Goal: Obtain resource: Download file/media

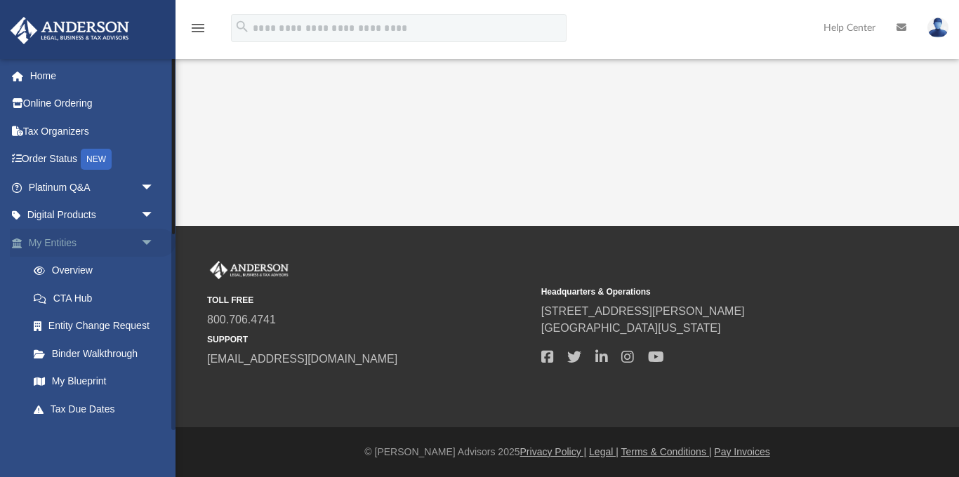
click at [62, 245] on link "My Entities arrow_drop_down" at bounding box center [93, 243] width 166 height 28
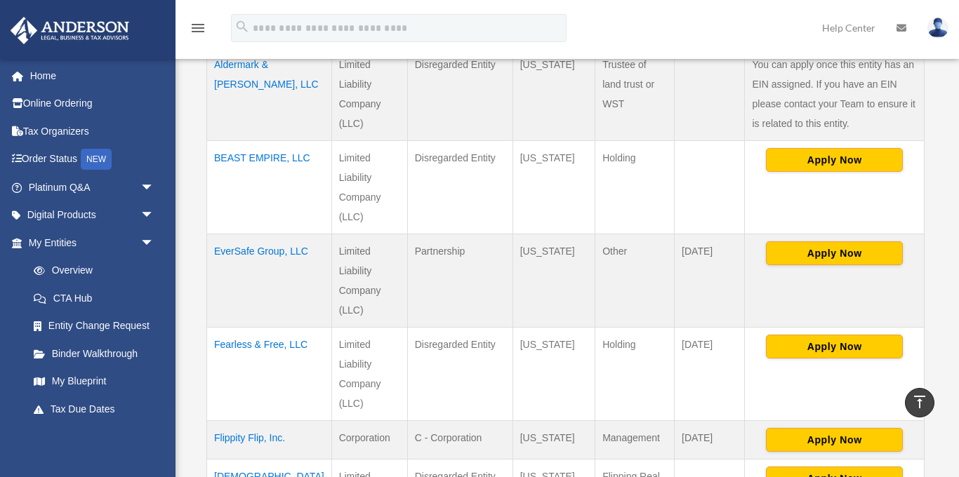
scroll to position [369, 0]
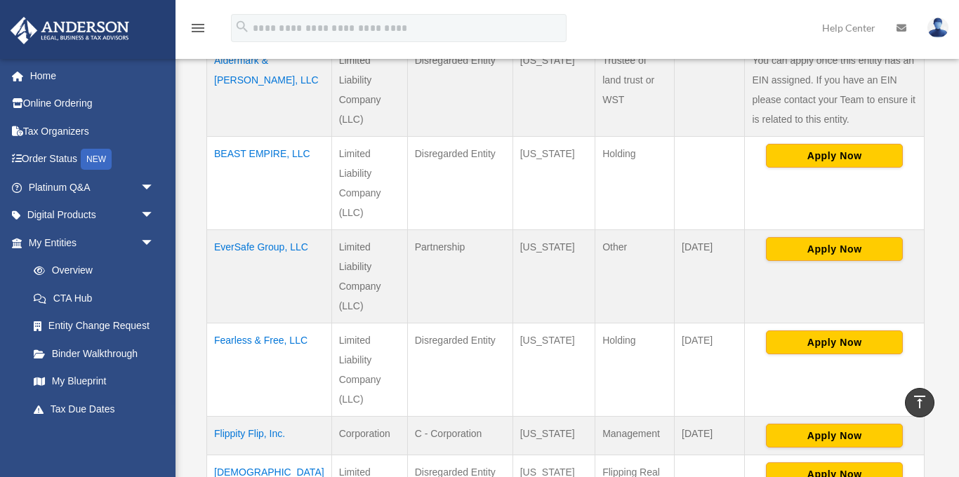
click at [239, 230] on td "EverSafe Group, LLC" at bounding box center [269, 276] width 125 height 93
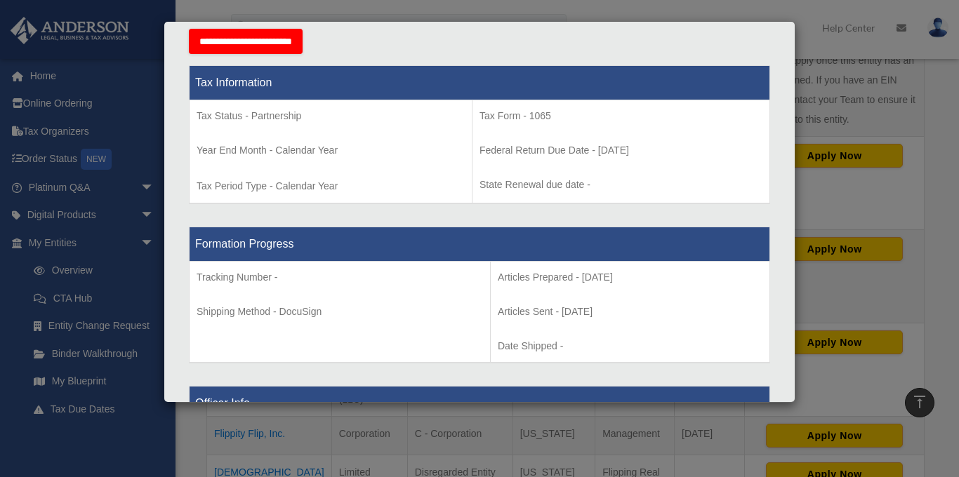
scroll to position [0, 0]
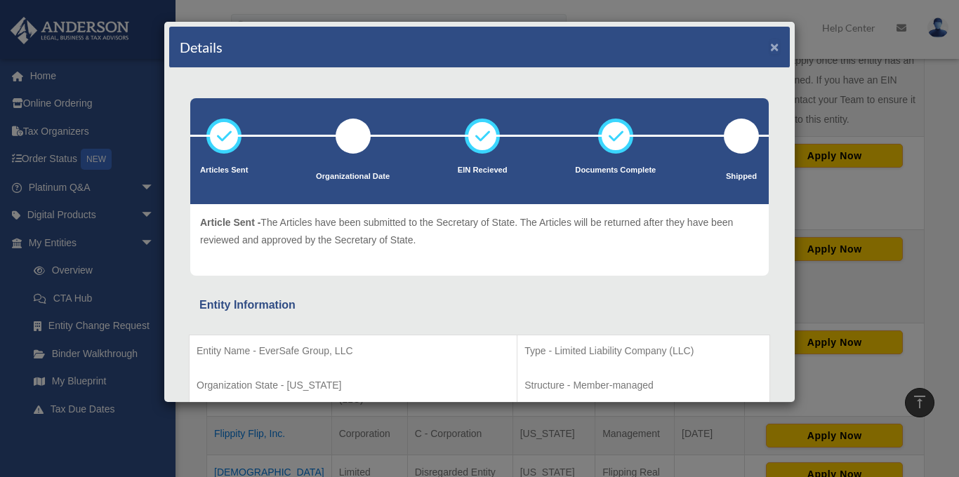
click at [776, 47] on button "×" at bounding box center [774, 46] width 9 height 15
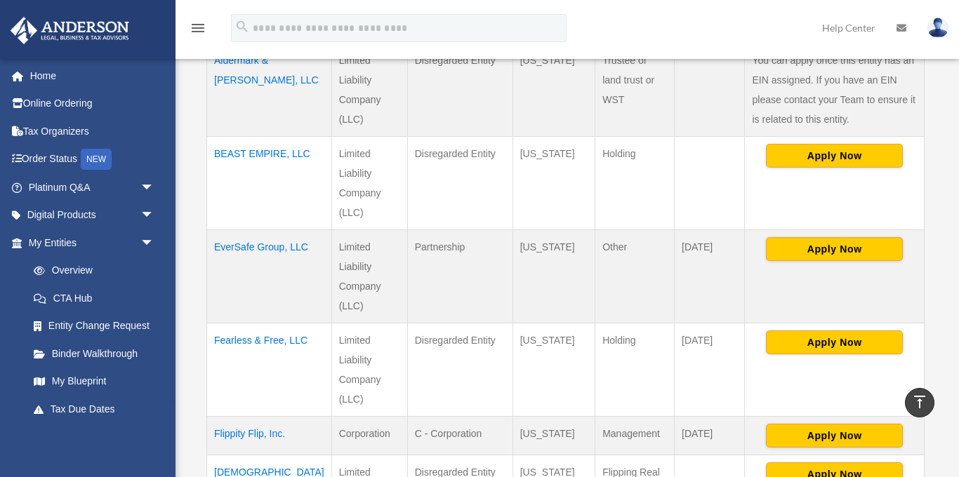
click at [243, 249] on td "EverSafe Group, LLC" at bounding box center [269, 276] width 125 height 93
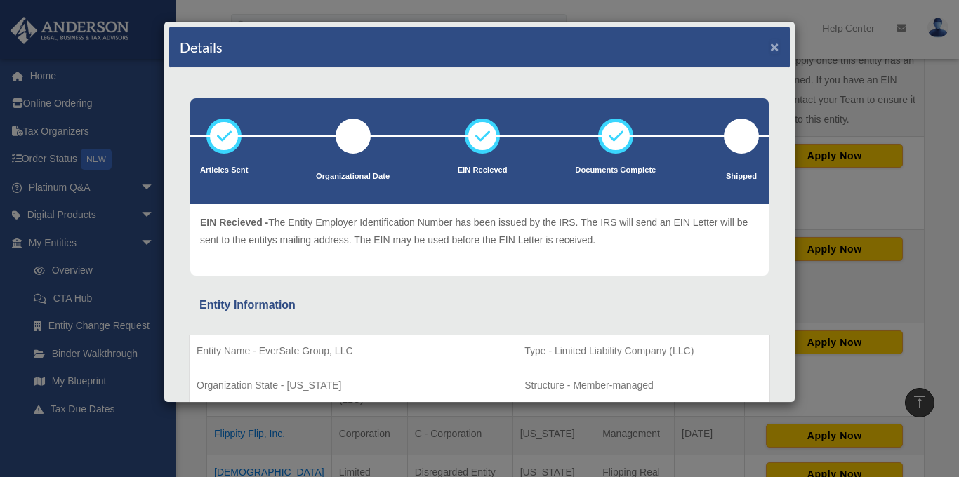
click at [774, 47] on button "×" at bounding box center [774, 46] width 9 height 15
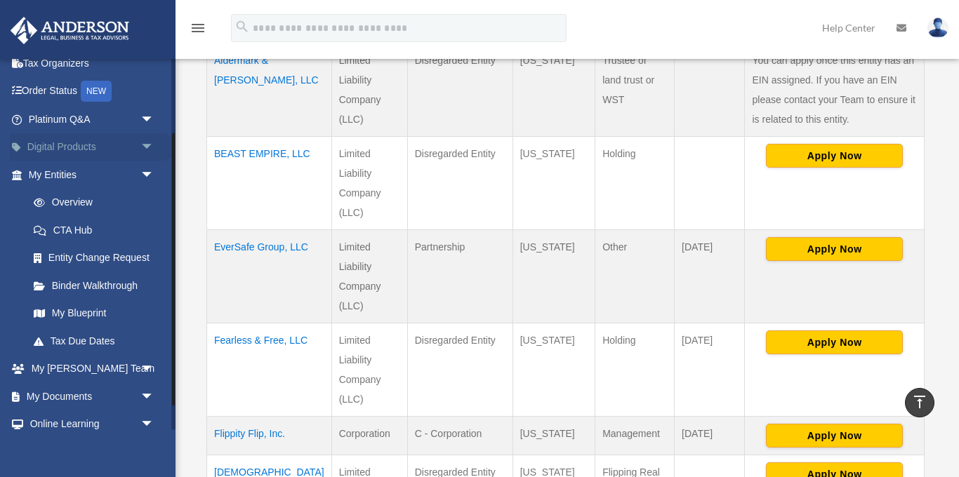
scroll to position [135, 0]
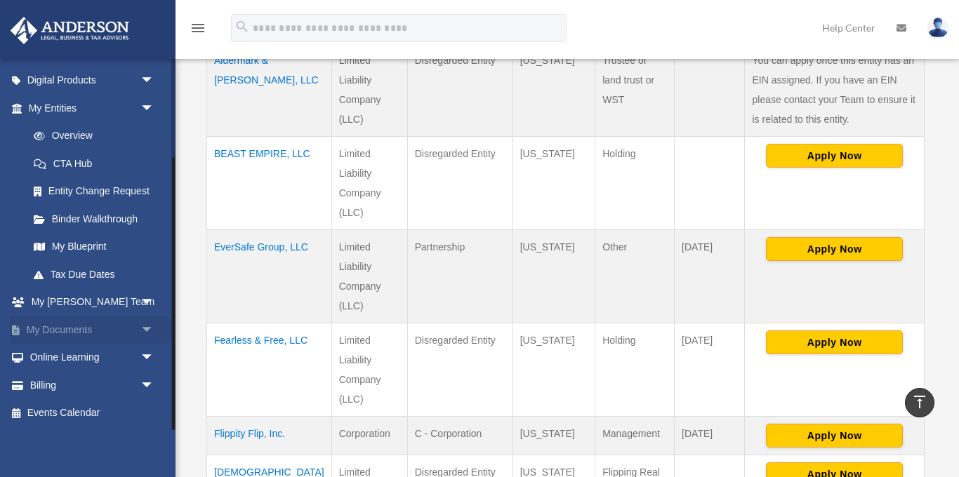
click at [83, 327] on link "My Documents arrow_drop_down" at bounding box center [93, 330] width 166 height 28
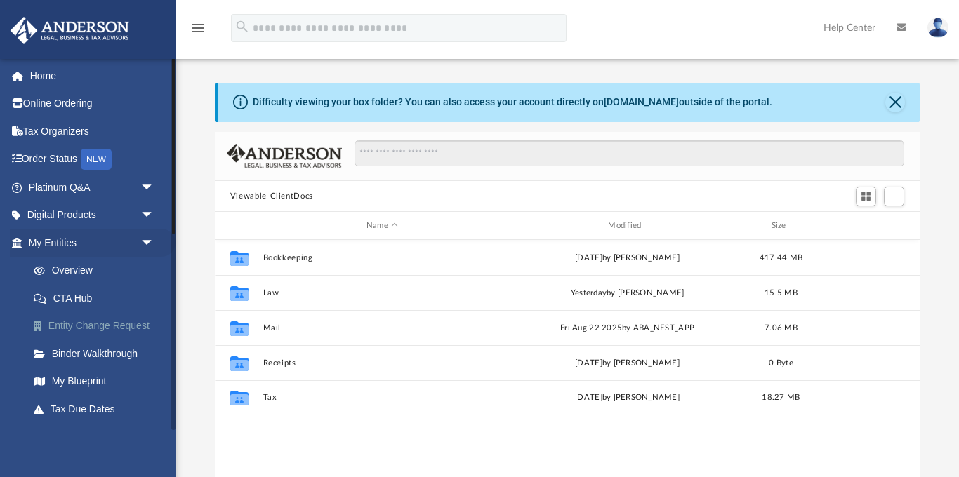
scroll to position [319, 706]
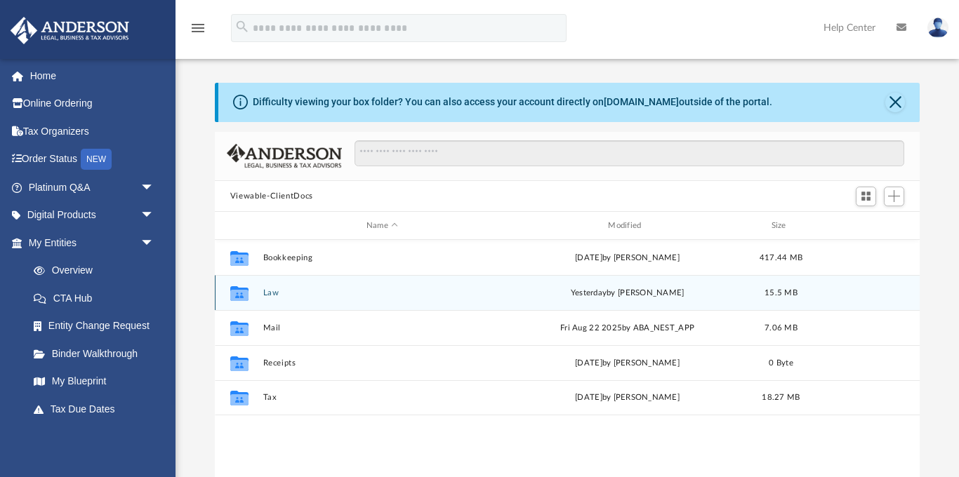
click at [270, 295] on button "Law" at bounding box center [382, 293] width 239 height 9
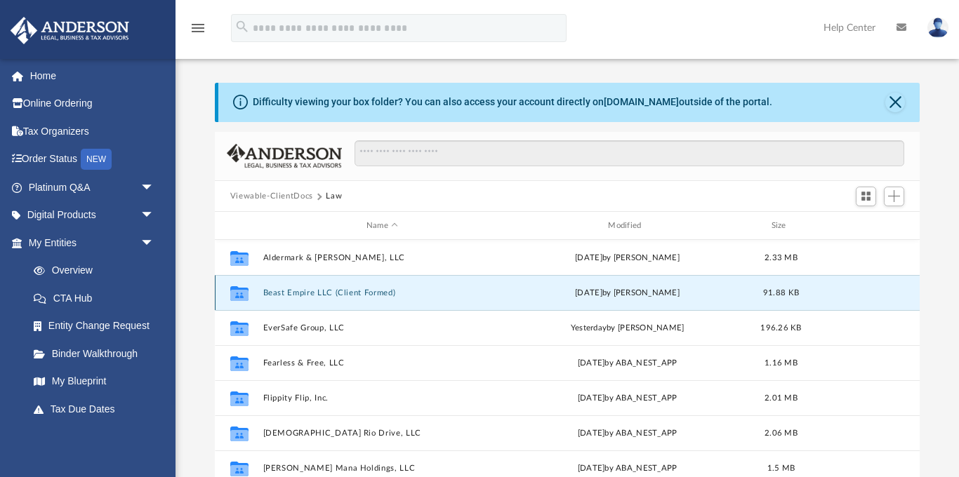
click at [270, 295] on button "Beast Empire LLC (Client Formed)" at bounding box center [382, 293] width 239 height 9
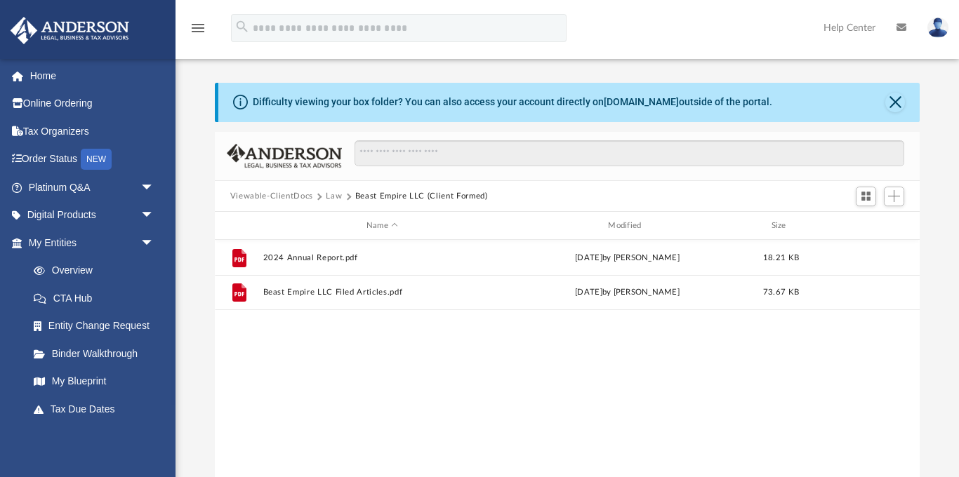
click at [333, 194] on button "Law" at bounding box center [334, 196] width 16 height 13
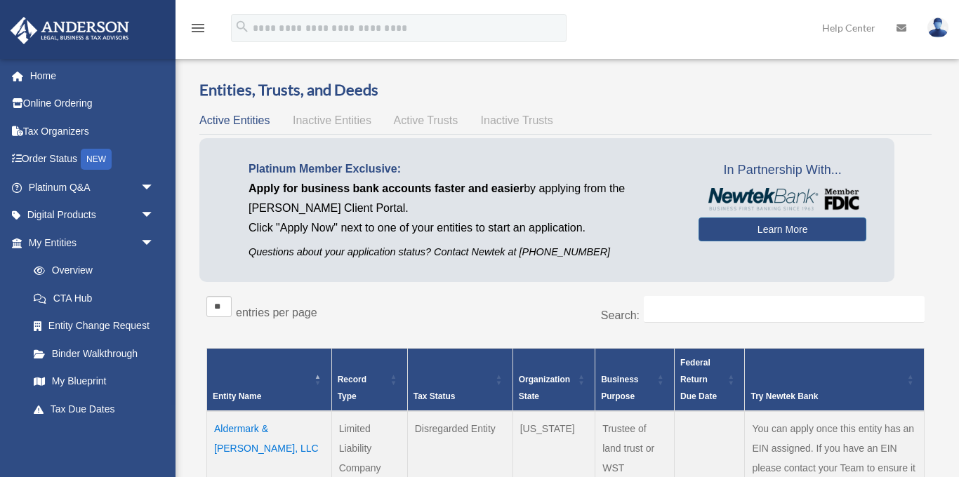
scroll to position [369, 0]
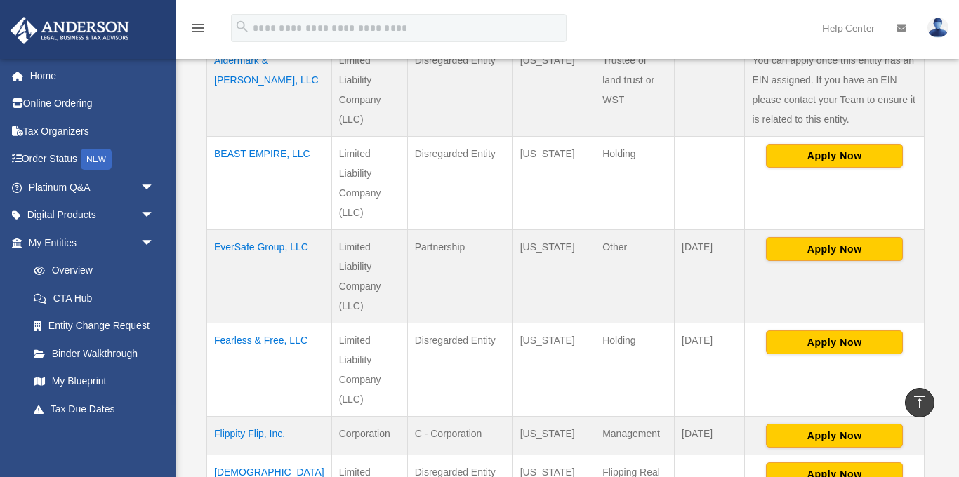
click at [236, 230] on td "EverSafe Group, LLC" at bounding box center [269, 276] width 125 height 93
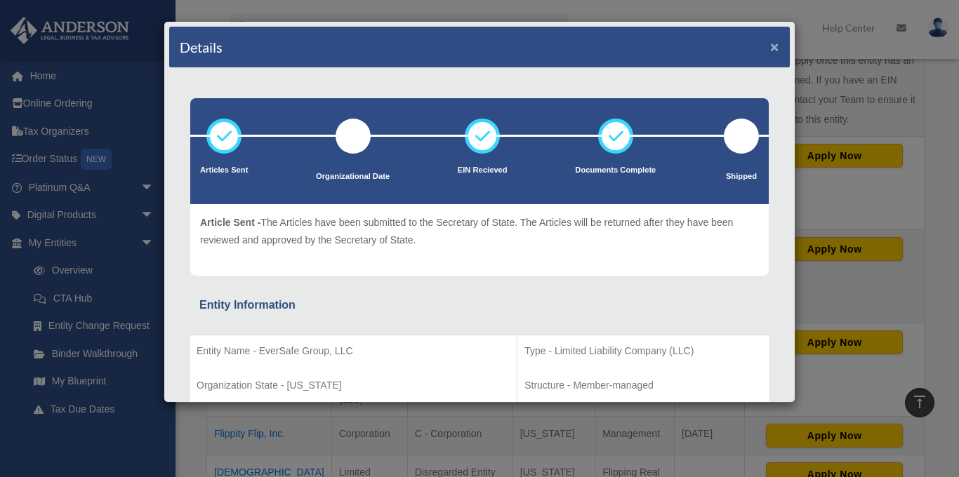
click at [774, 47] on button "×" at bounding box center [774, 46] width 9 height 15
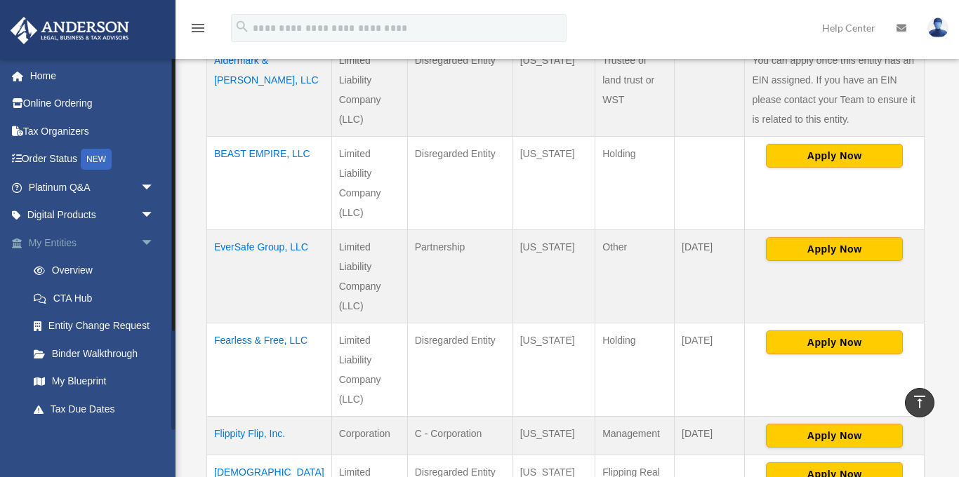
click at [63, 243] on link "My Entities arrow_drop_down" at bounding box center [93, 243] width 166 height 28
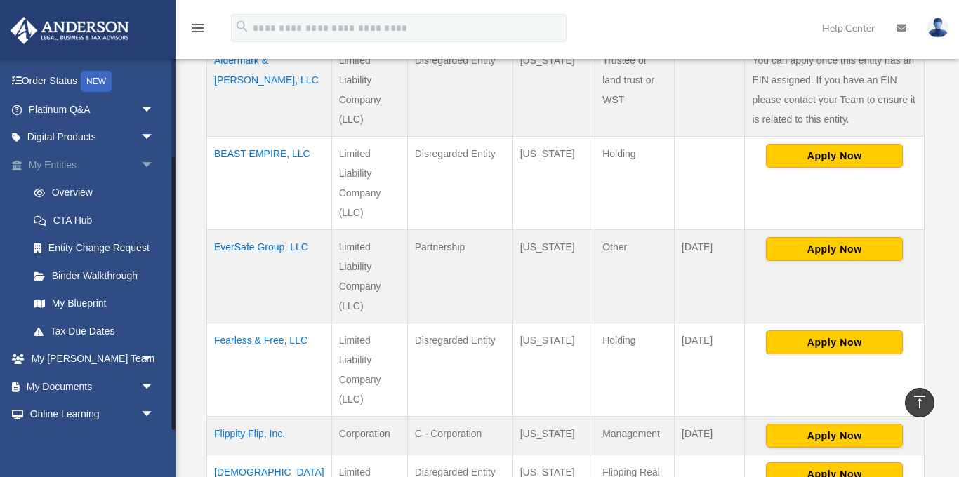
scroll to position [135, 0]
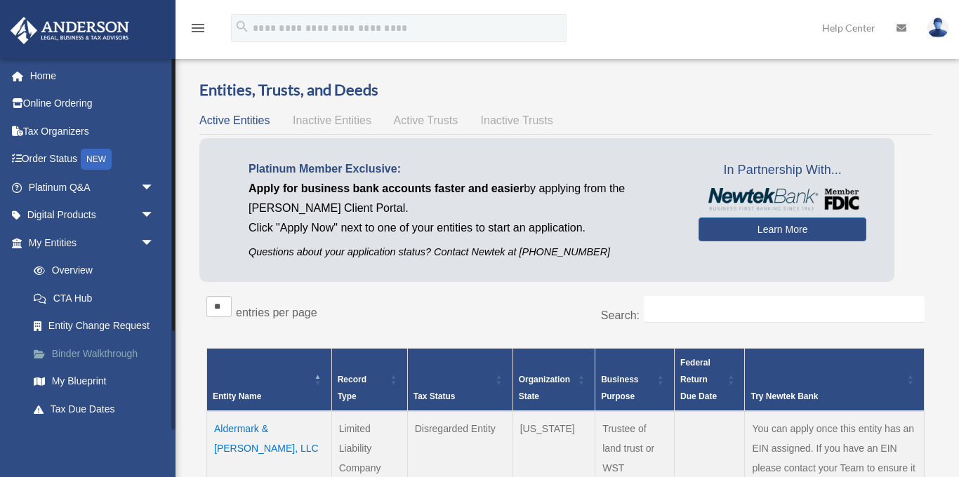
scroll to position [135, 0]
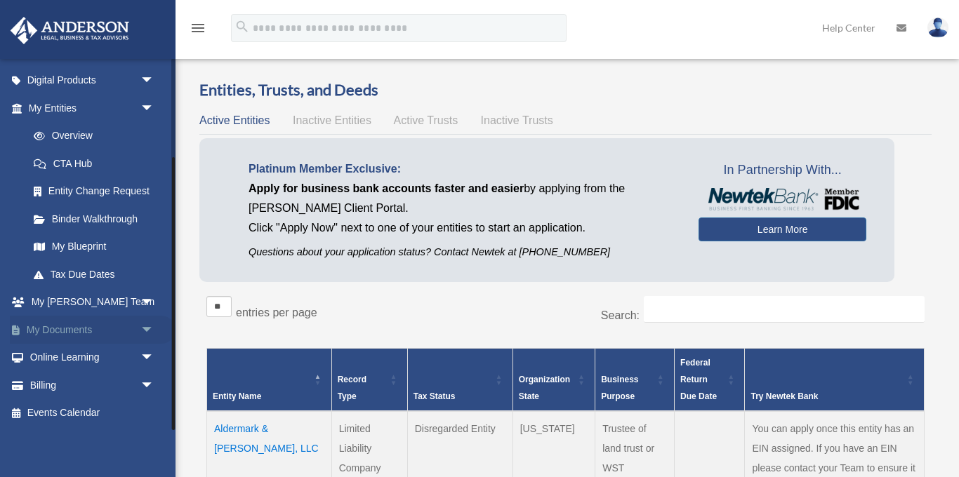
click at [60, 336] on link "My Documents arrow_drop_down" at bounding box center [93, 330] width 166 height 28
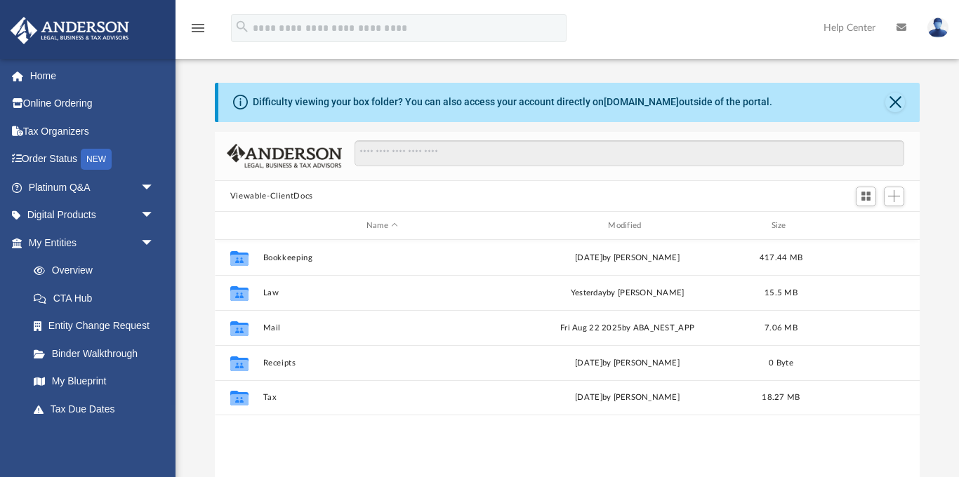
scroll to position [319, 706]
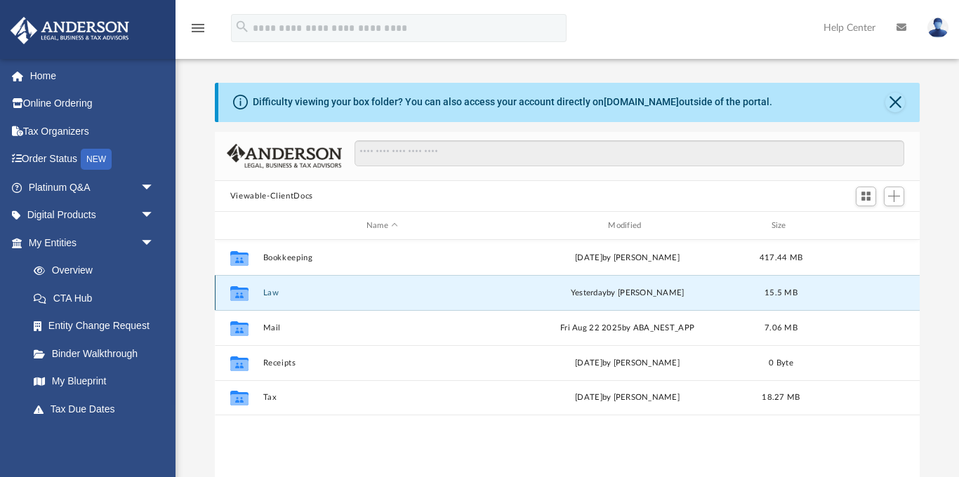
click at [267, 293] on button "Law" at bounding box center [382, 293] width 239 height 9
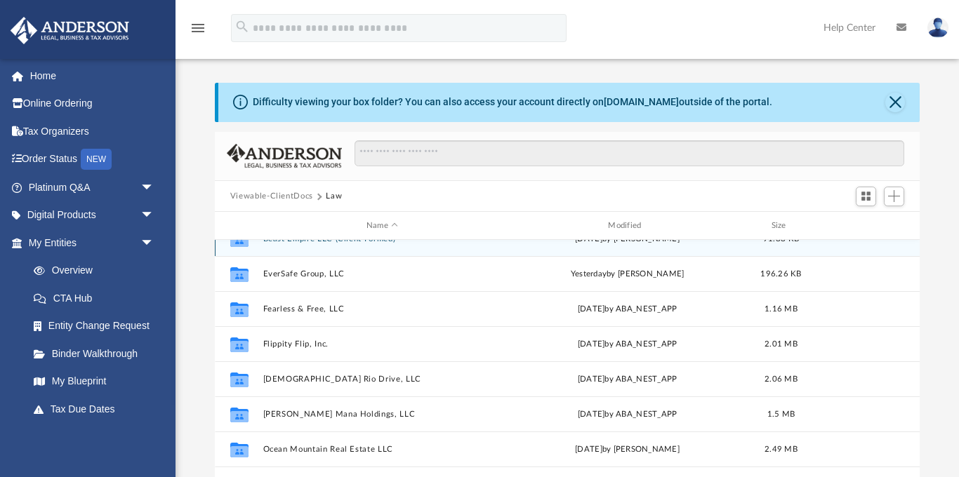
scroll to position [60, 0]
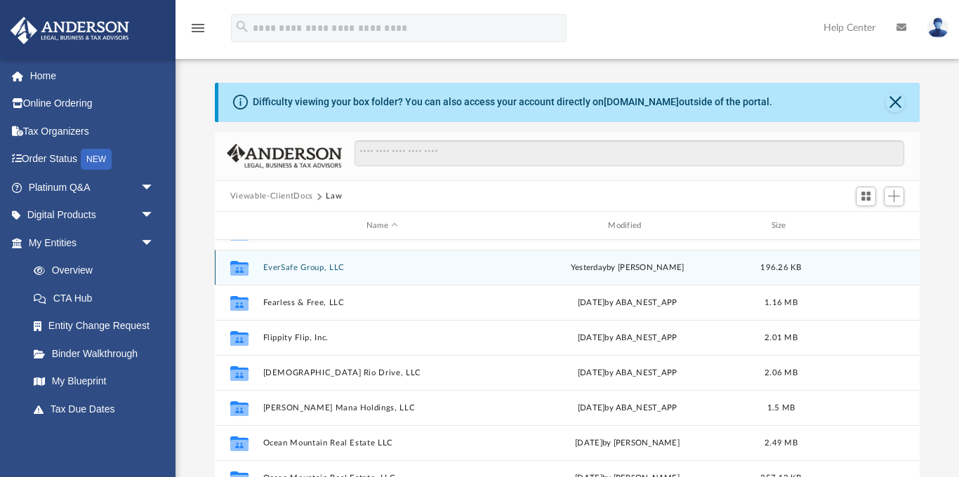
click at [271, 263] on button "EverSafe Group, LLC" at bounding box center [382, 267] width 239 height 9
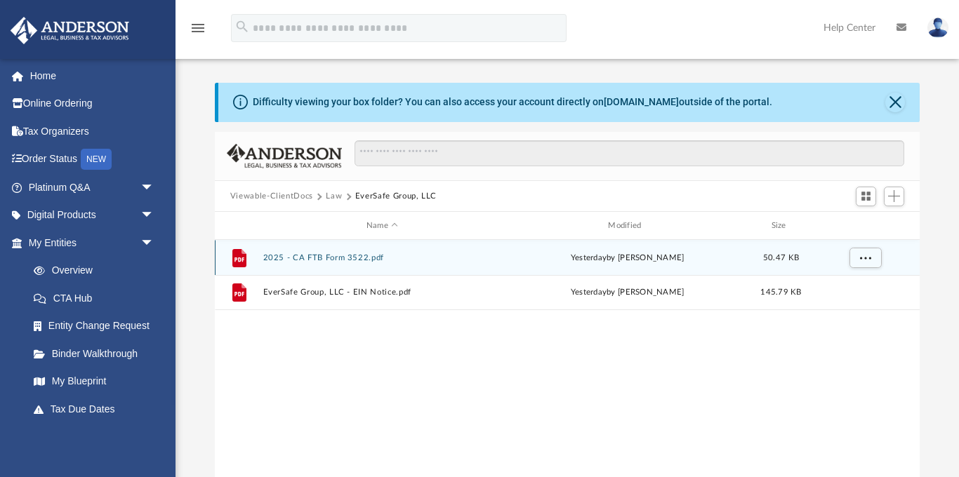
scroll to position [0, 0]
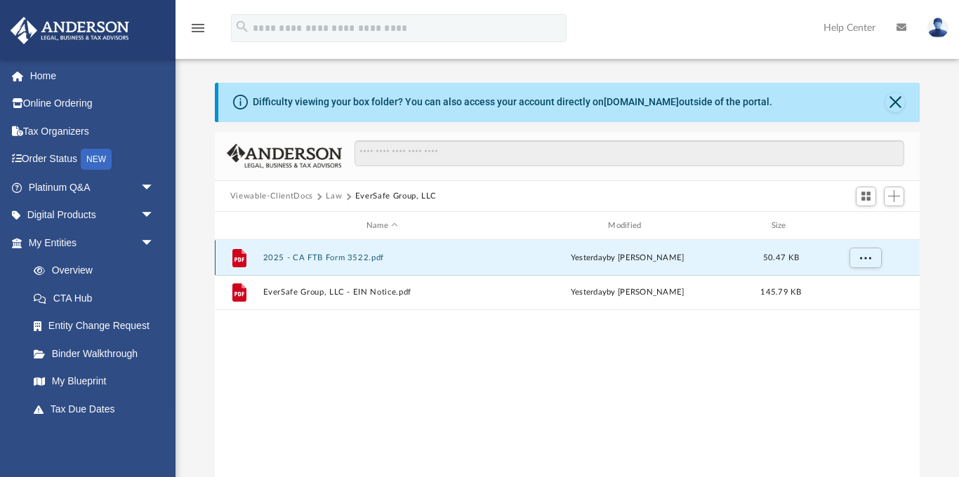
click at [282, 257] on button "2025 - CA FTB Form 3522.pdf" at bounding box center [382, 257] width 239 height 9
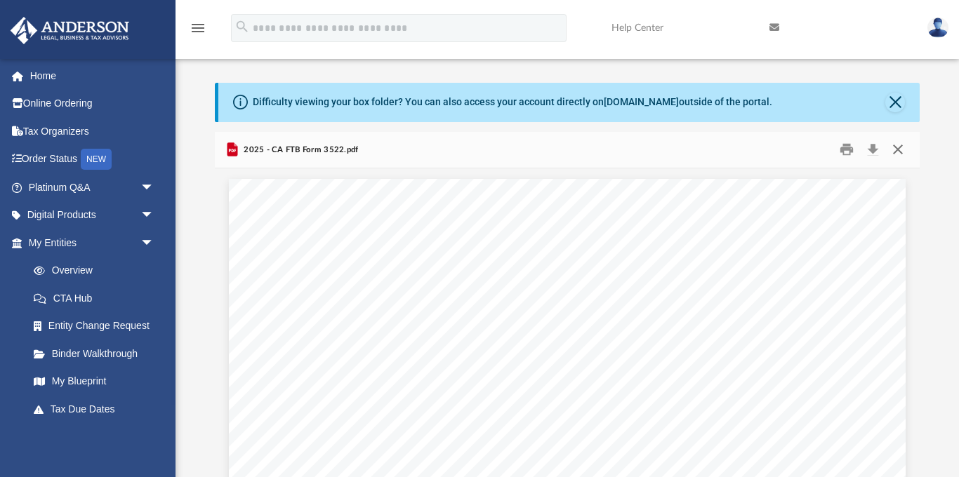
click at [901, 149] on button "Close" at bounding box center [897, 150] width 25 height 22
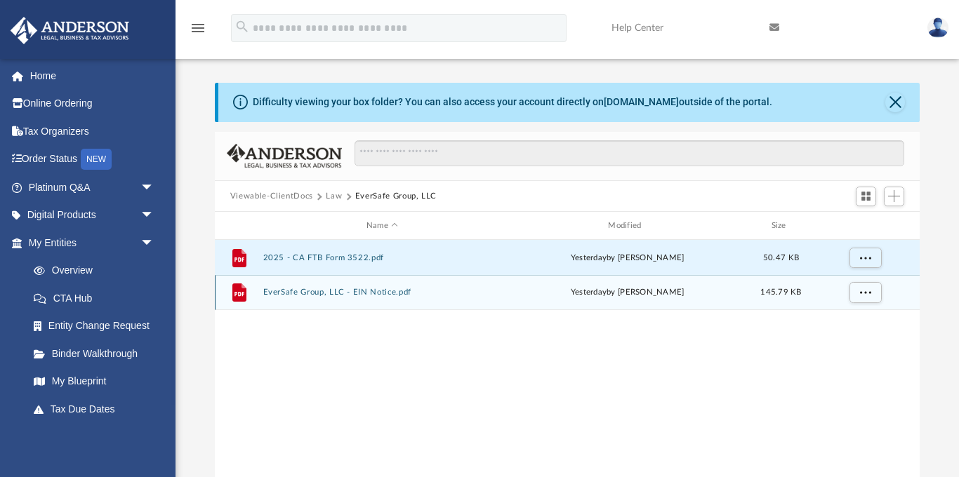
click at [365, 289] on button "EverSafe Group, LLC - EIN Notice.pdf" at bounding box center [382, 293] width 239 height 9
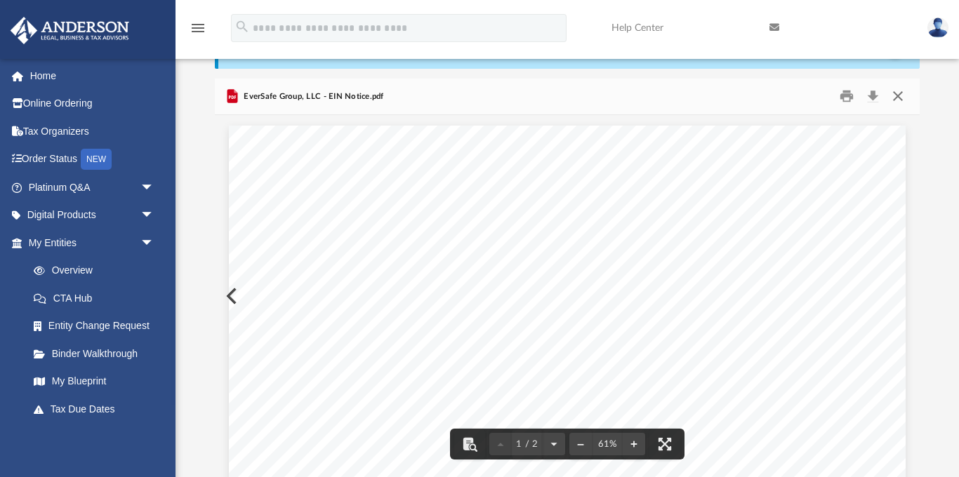
click at [895, 92] on button "Close" at bounding box center [897, 97] width 25 height 22
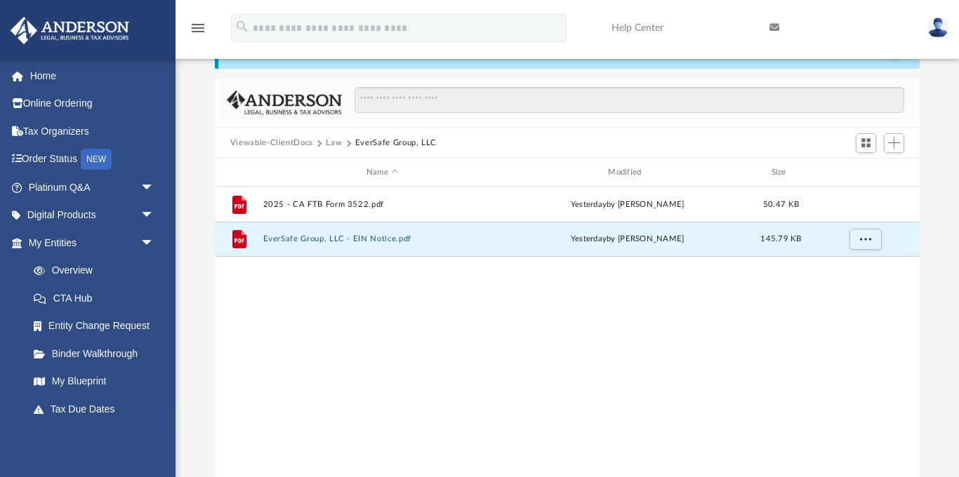
click at [334, 140] on button "Law" at bounding box center [334, 143] width 16 height 13
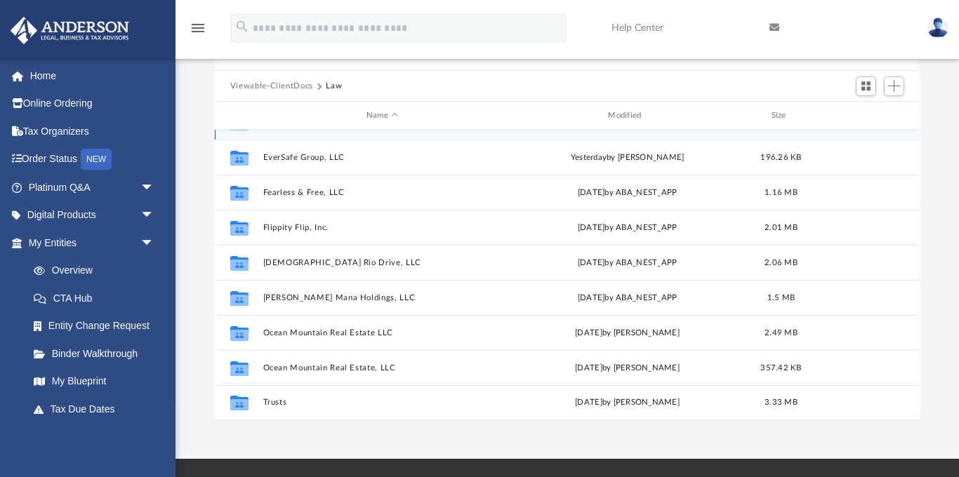
scroll to position [113, 0]
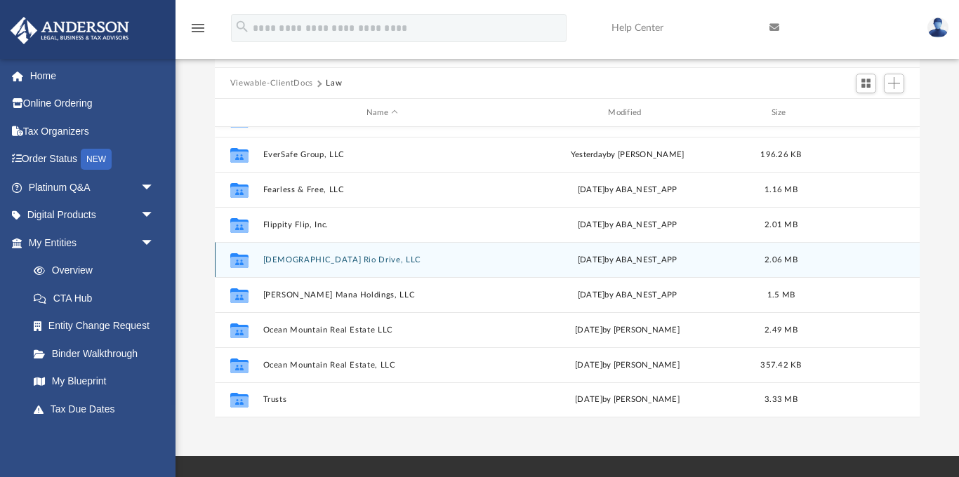
click at [320, 260] on button "[DEMOGRAPHIC_DATA] Rio Drive, LLC" at bounding box center [382, 260] width 239 height 9
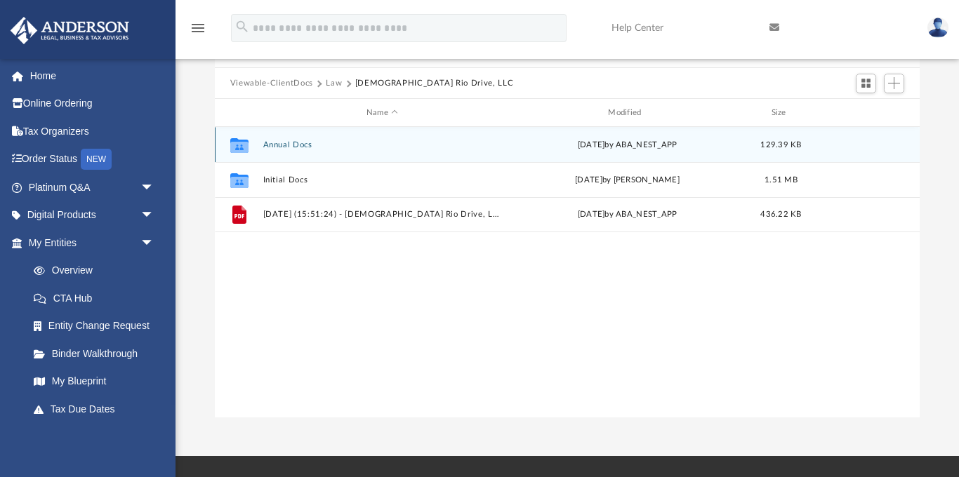
scroll to position [0, 0]
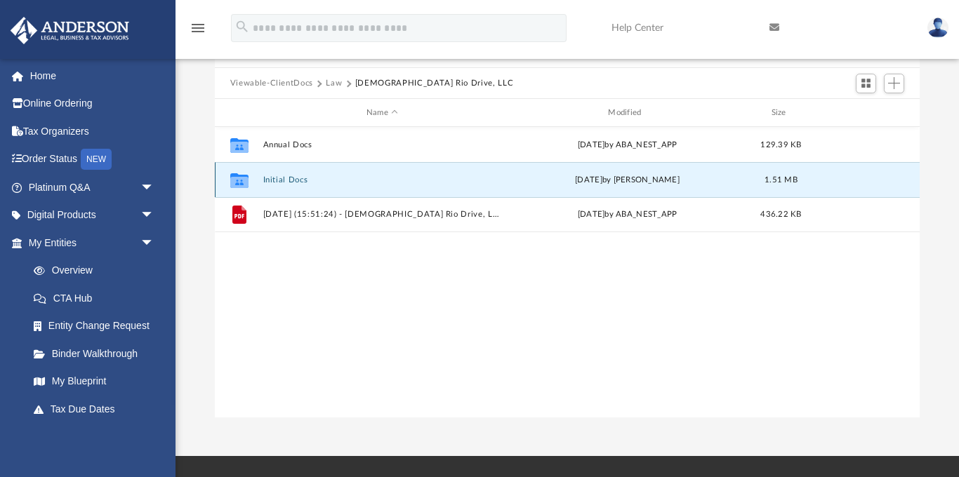
click at [274, 178] on button "Initial Docs" at bounding box center [382, 180] width 239 height 9
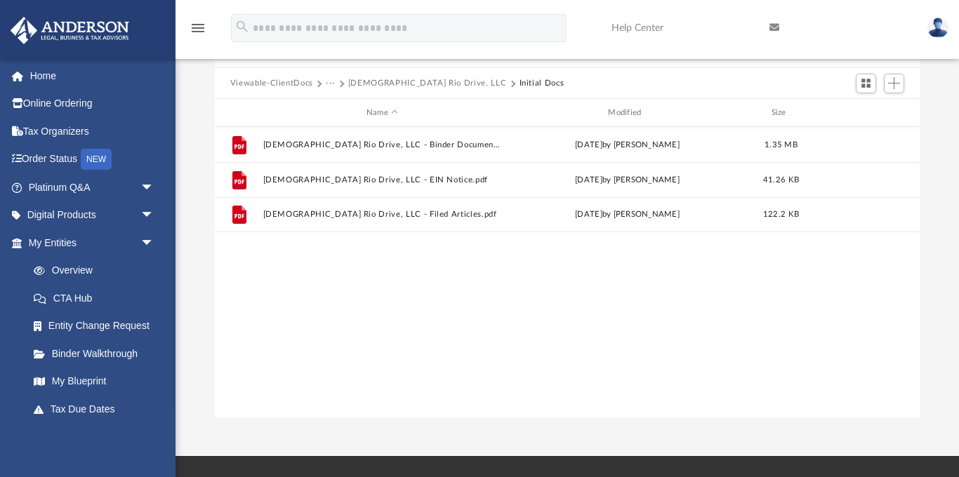
click at [365, 81] on button "[DEMOGRAPHIC_DATA] Rio Drive, LLC" at bounding box center [427, 83] width 158 height 13
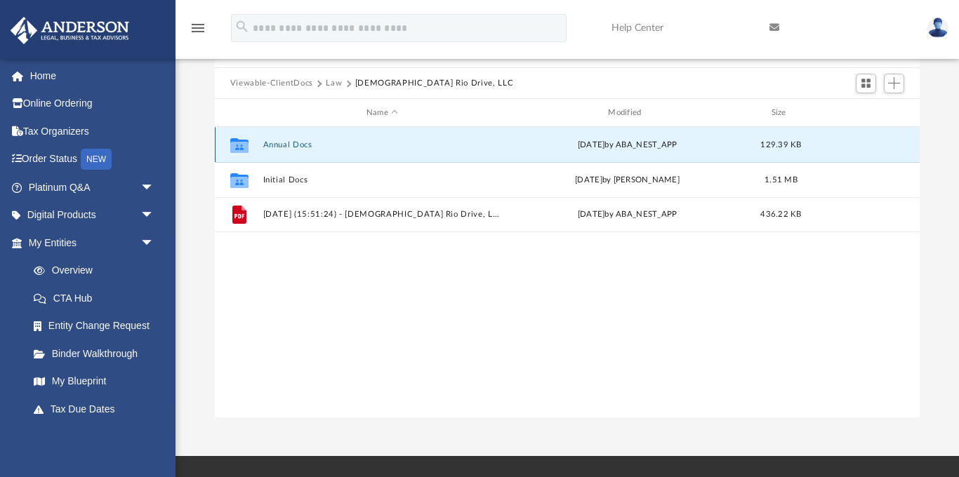
click at [278, 147] on button "Annual Docs" at bounding box center [382, 144] width 239 height 9
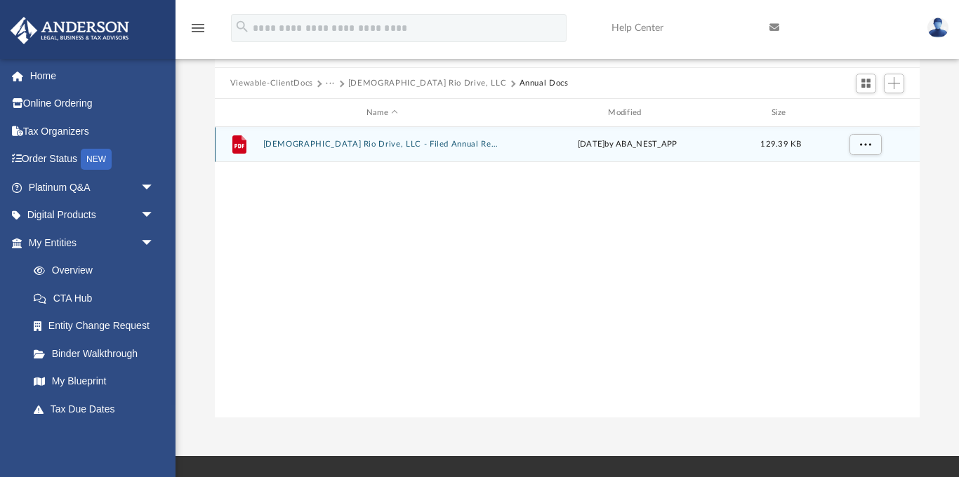
click at [284, 143] on button "[DEMOGRAPHIC_DATA] Rio Drive, LLC - Filed Annual Report CA .pdf" at bounding box center [382, 144] width 239 height 9
